Goal: Task Accomplishment & Management: Use online tool/utility

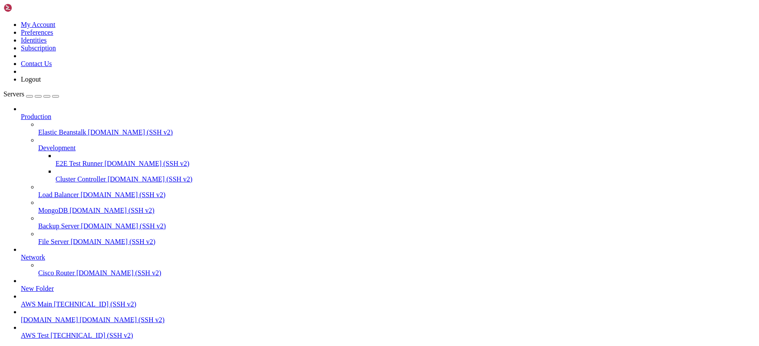
scroll to position [2054, 0]
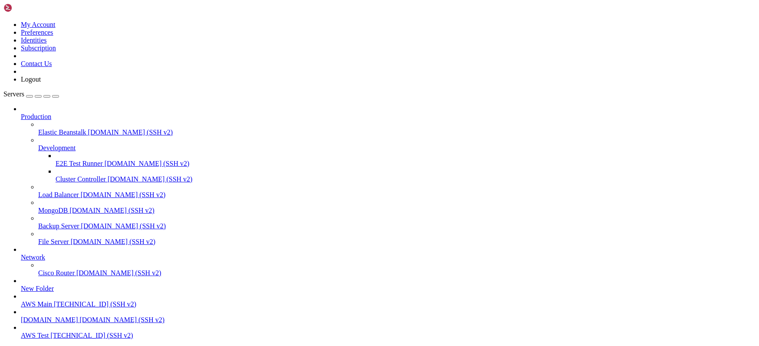
scroll to position [3481, 0]
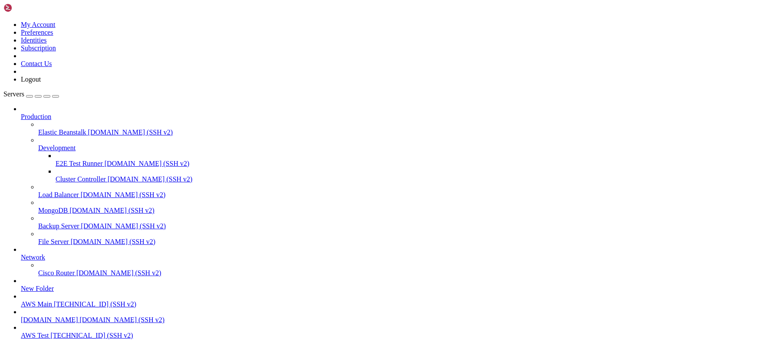
scroll to position [5025, 0]
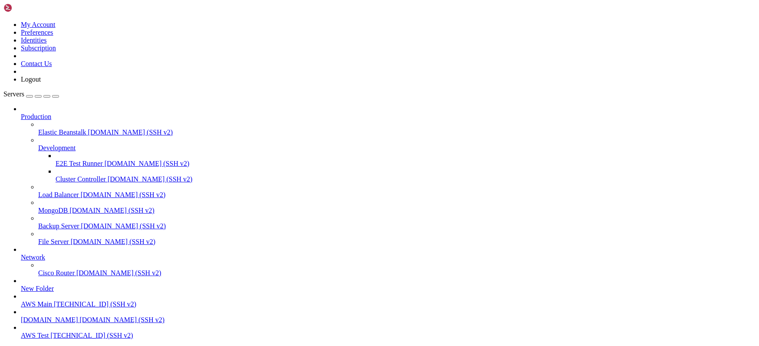
drag, startPoint x: 22, startPoint y: 334, endPoint x: 23, endPoint y: 329, distance: 5.1
click at [23, 308] on link "AWS Main [TECHNICAL_ID] (SSH v2)" at bounding box center [388, 304] width 735 height 8
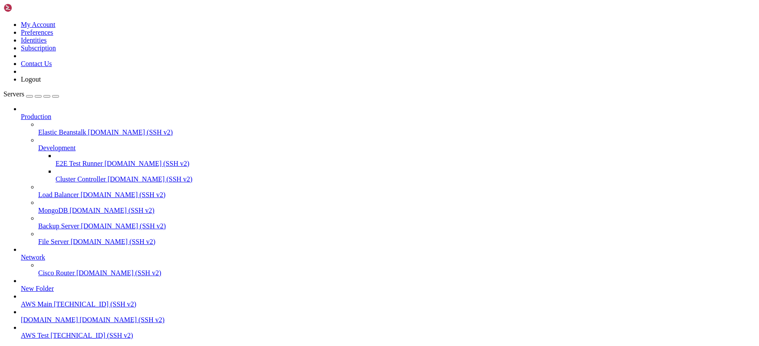
drag, startPoint x: 506, startPoint y: 697, endPoint x: 519, endPoint y: 694, distance: 12.8
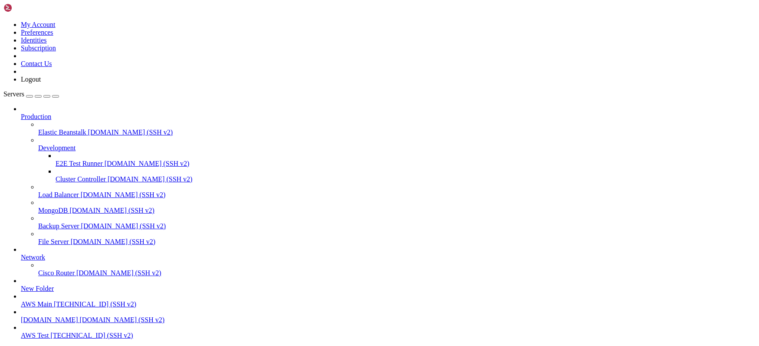
drag, startPoint x: 402, startPoint y: 776, endPoint x: 399, endPoint y: 769, distance: 7.2
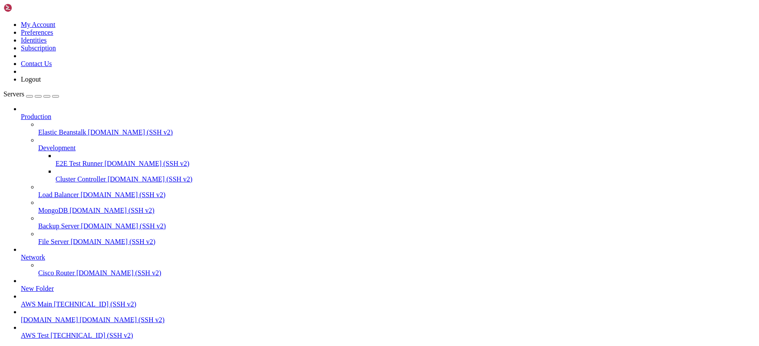
scroll to position [15031, 0]
drag, startPoint x: 118, startPoint y: 630, endPoint x: 22, endPoint y: 628, distance: 96.8
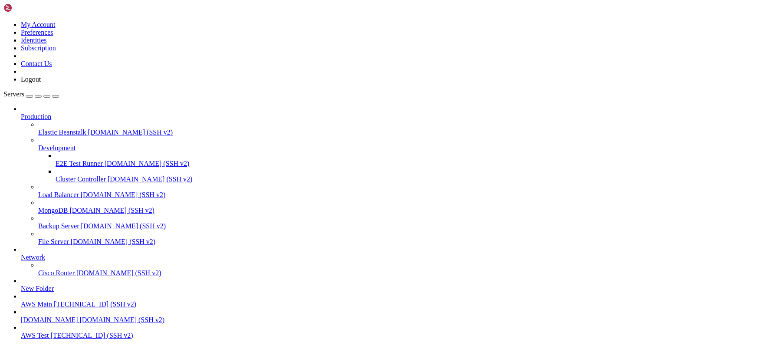
scroll to position [15104, 0]
drag, startPoint x: 494, startPoint y: 585, endPoint x: 27, endPoint y: 589, distance: 467.4
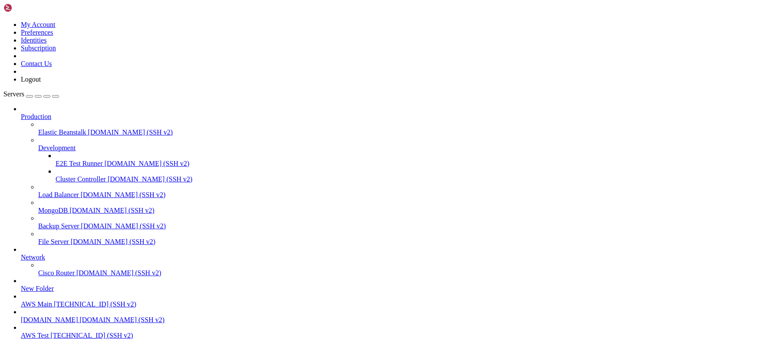
drag, startPoint x: 85, startPoint y: 588, endPoint x: 33, endPoint y: 589, distance: 52.1
copy x-row "HOT:[DOMAIN_NAME]"
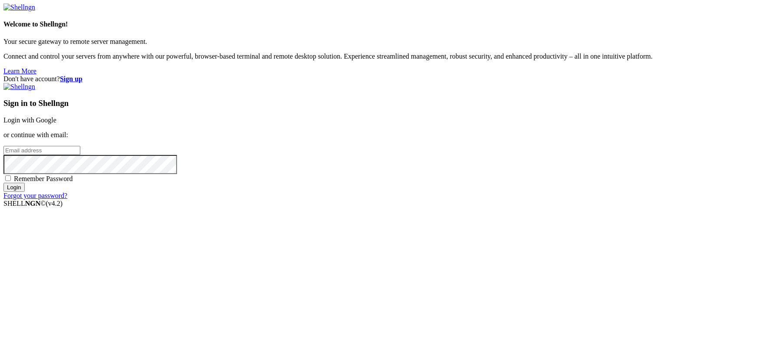
click at [56, 124] on link "Login with Google" at bounding box center [29, 119] width 53 height 7
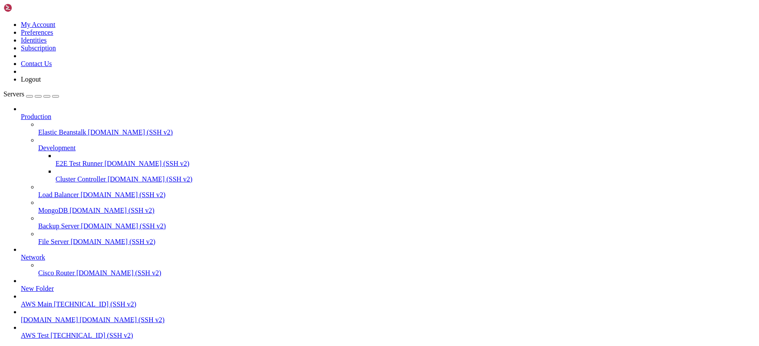
scroll to position [15438, 0]
drag, startPoint x: 86, startPoint y: 624, endPoint x: 32, endPoint y: 626, distance: 53.9
copy x-row "HOT:[DOMAIN_NAME]"
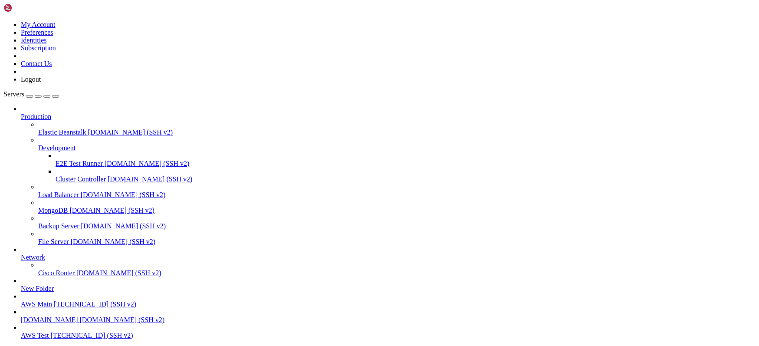
scroll to position [16234, 0]
